Goal: Obtain resource: Obtain resource

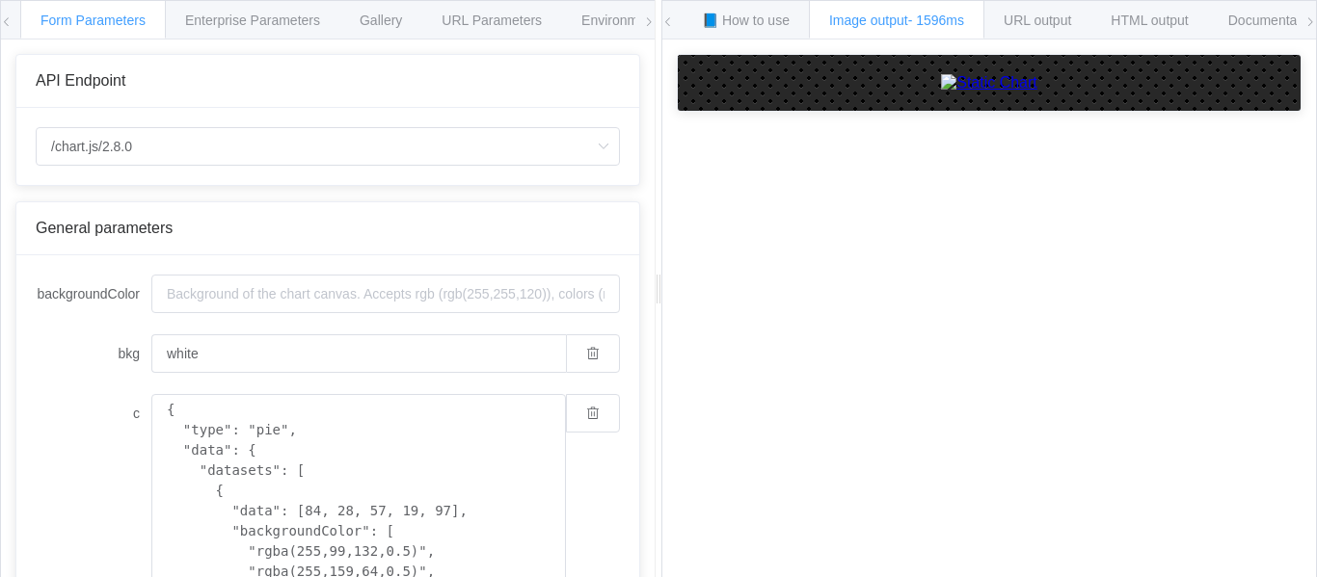
click at [648, 20] on icon at bounding box center [649, 22] width 12 height 12
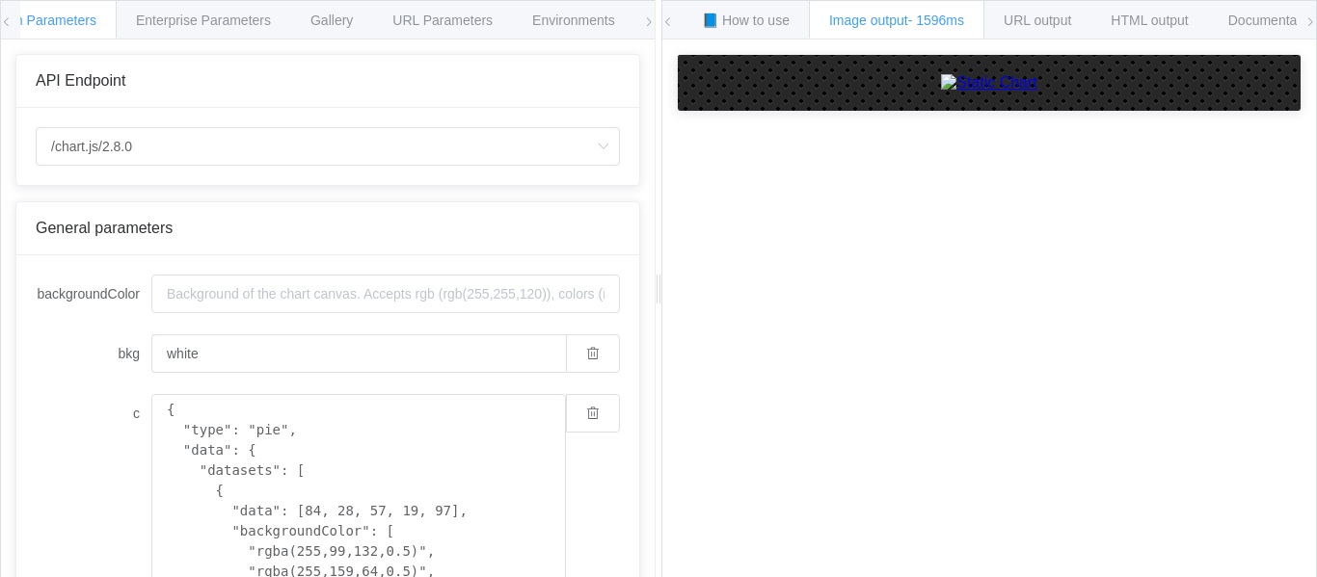
click at [671, 29] on span at bounding box center [668, 22] width 12 height 42
click at [1309, 25] on icon at bounding box center [1310, 22] width 12 height 12
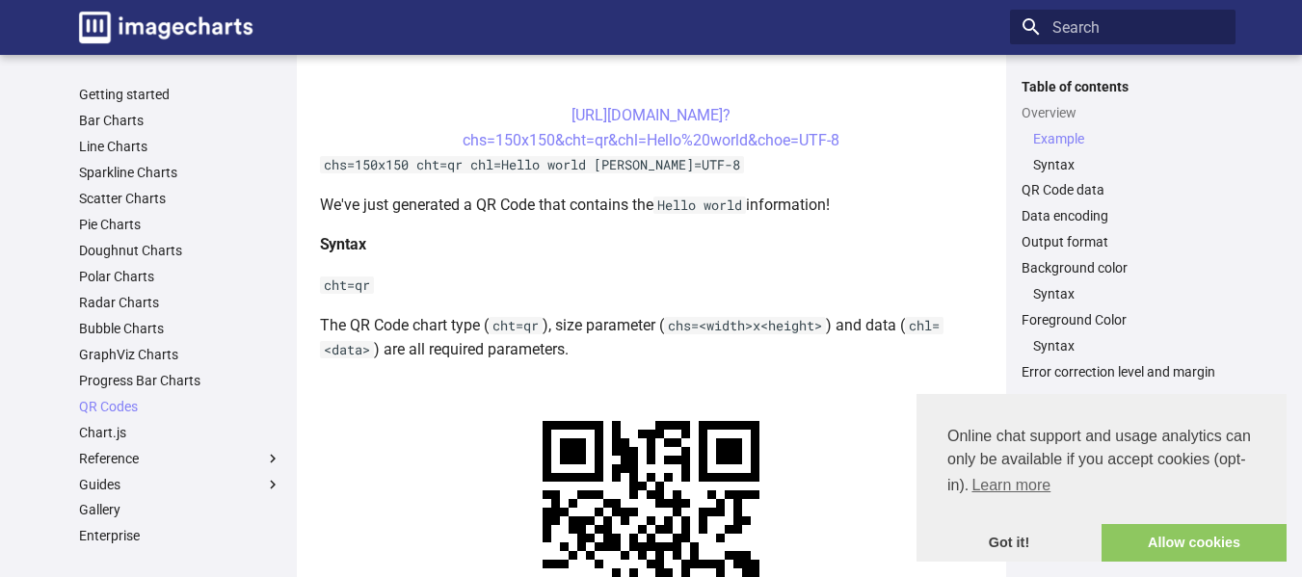
scroll to position [620, 0]
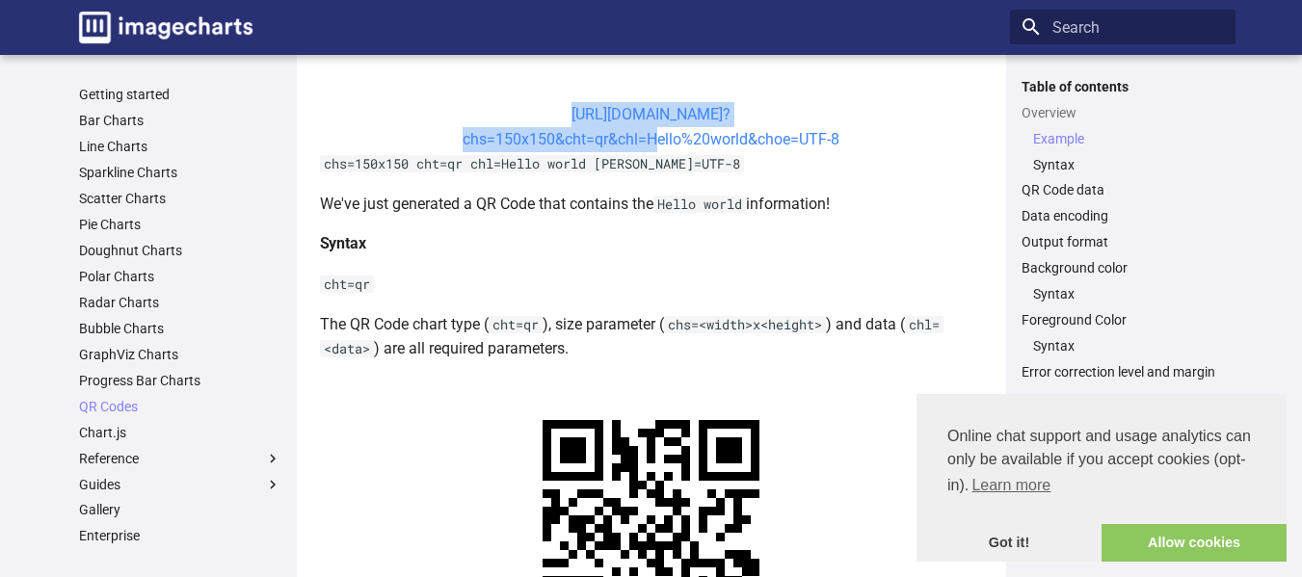
drag, startPoint x: 535, startPoint y: 112, endPoint x: 644, endPoint y: 143, distance: 113.2
click at [644, 143] on center "[URL][DOMAIN_NAME]? chs=150x150&cht=qr&chl=Hello%20world&choe=UTF-8" at bounding box center [651, 126] width 663 height 49
copy link "[URL][DOMAIN_NAME]? chs=150x150&cht=qr&chl="
